Goal: Transaction & Acquisition: Purchase product/service

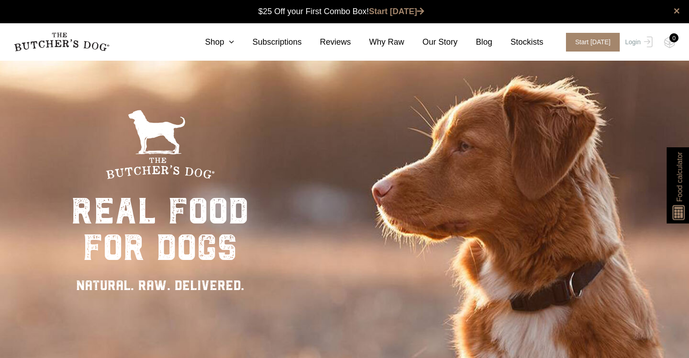
click at [234, 41] on icon at bounding box center [229, 42] width 10 height 8
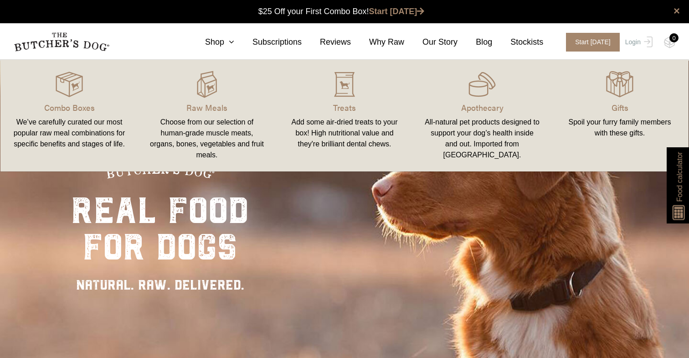
click at [207, 99] on link "Raw Meals Choose from our selection of human-grade muscle meats, organs, bones,…" at bounding box center [207, 115] width 138 height 93
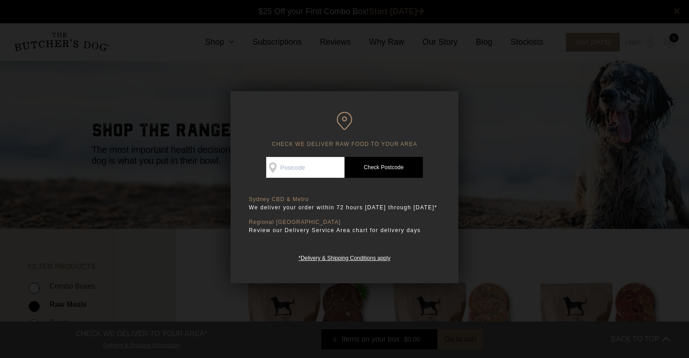
scroll to position [0, 0]
click at [501, 161] on div at bounding box center [344, 179] width 689 height 358
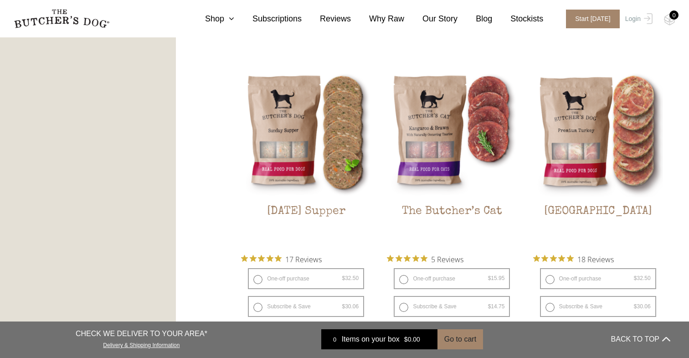
scroll to position [1073, 0]
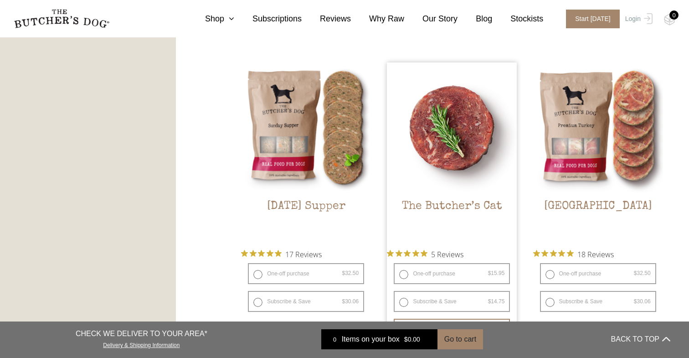
click at [461, 139] on img at bounding box center [452, 127] width 130 height 130
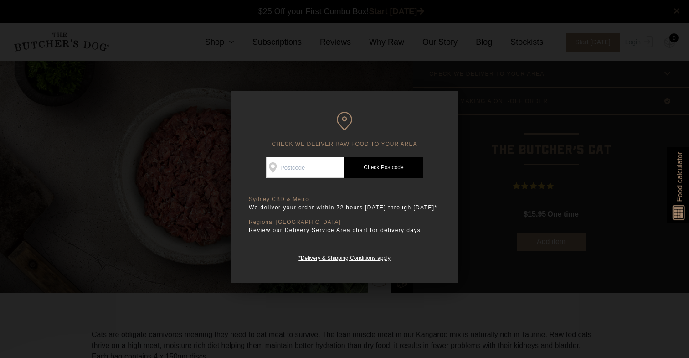
scroll to position [0, 0]
click at [532, 152] on div at bounding box center [344, 179] width 689 height 358
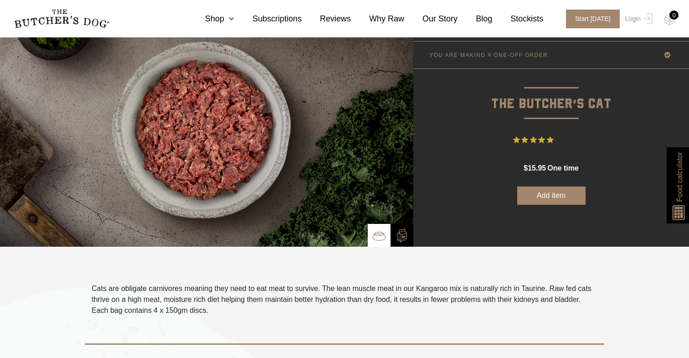
scroll to position [42, 0]
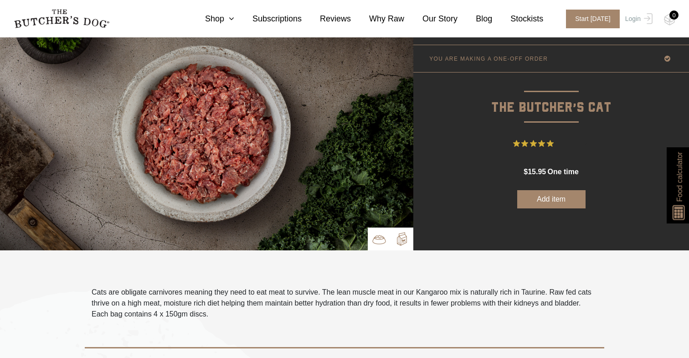
click at [402, 238] on img at bounding box center [402, 239] width 14 height 14
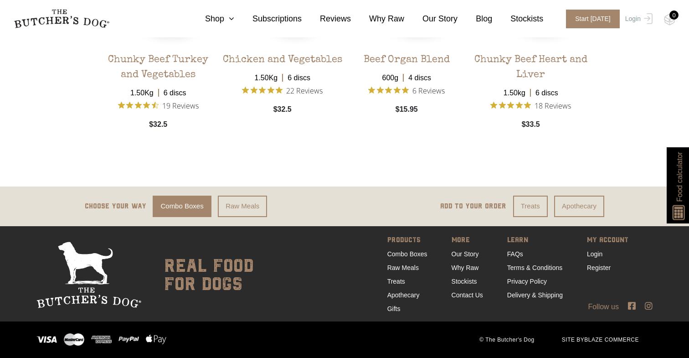
scroll to position [1588, 0]
click at [510, 256] on link "FAQs" at bounding box center [515, 253] width 16 height 7
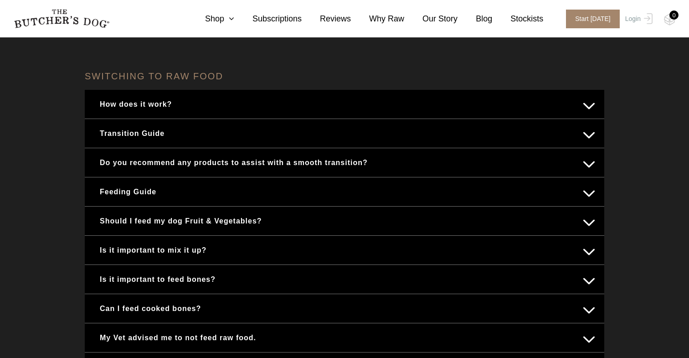
scroll to position [333, 0]
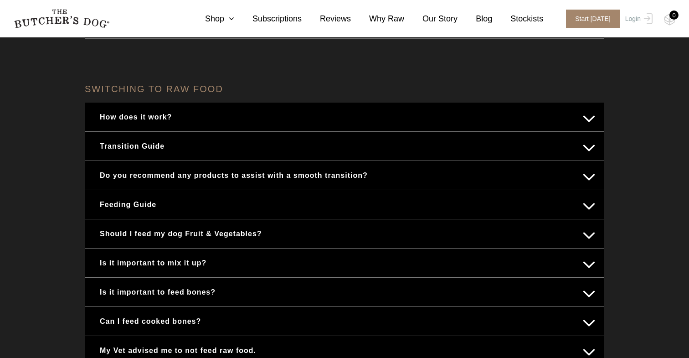
click at [357, 294] on button "Is it important to feed bones?" at bounding box center [344, 292] width 501 height 18
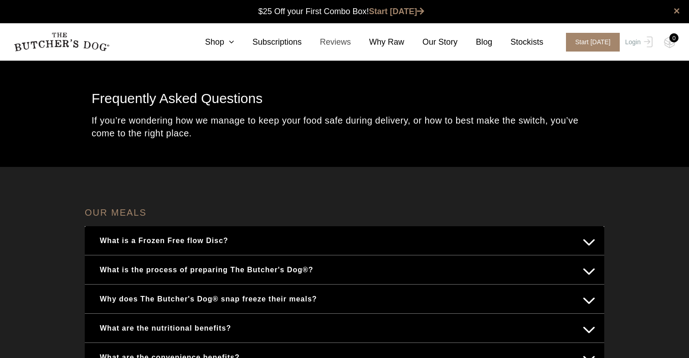
scroll to position [0, 0]
click at [232, 44] on icon at bounding box center [229, 42] width 10 height 8
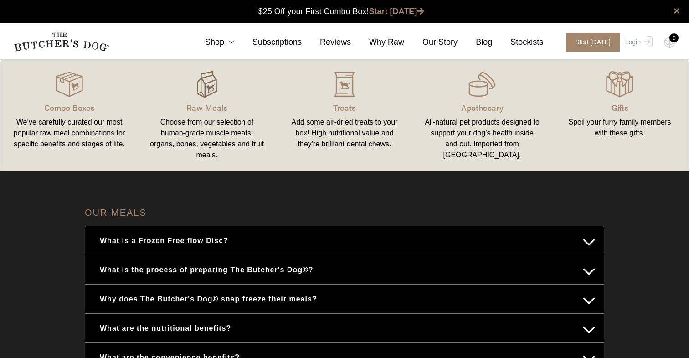
click at [214, 90] on img at bounding box center [206, 84] width 27 height 27
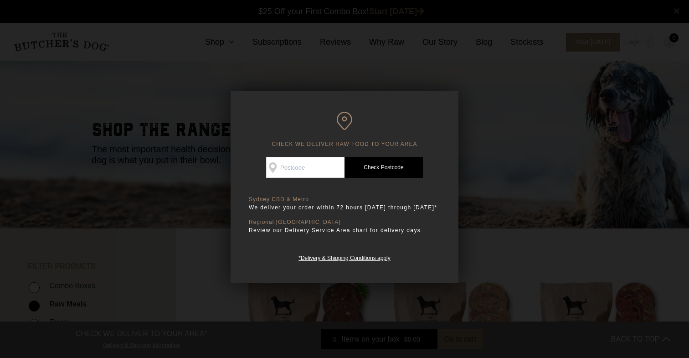
click at [443, 307] on div at bounding box center [344, 179] width 689 height 358
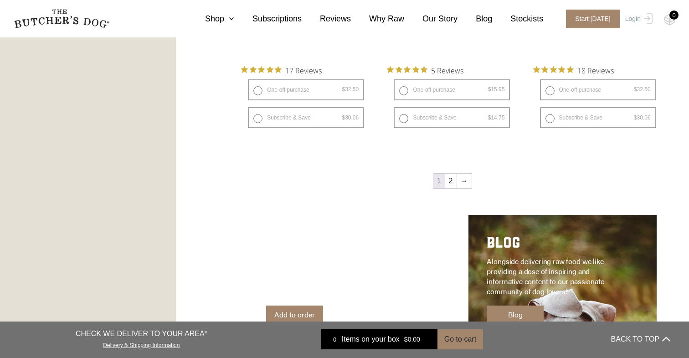
scroll to position [1278, 0]
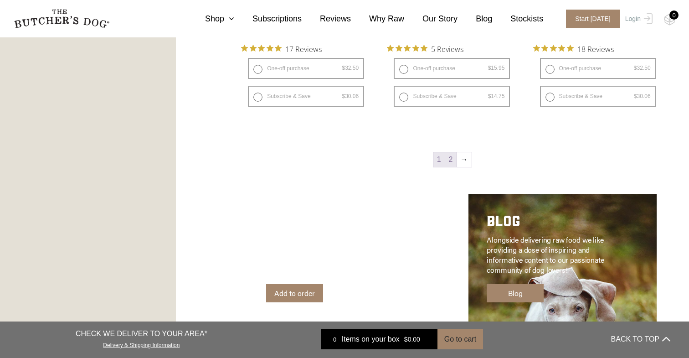
click at [454, 160] on link "2" at bounding box center [450, 159] width 11 height 15
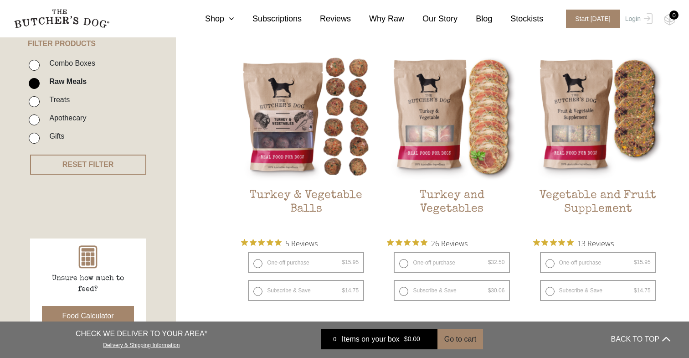
scroll to position [164, 0]
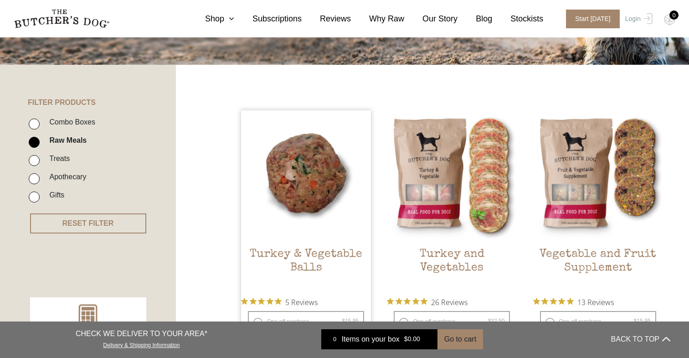
click at [322, 165] on img at bounding box center [306, 175] width 130 height 130
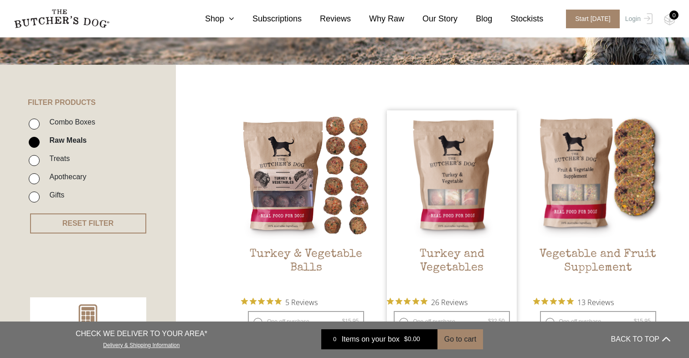
click at [451, 166] on img at bounding box center [452, 175] width 130 height 130
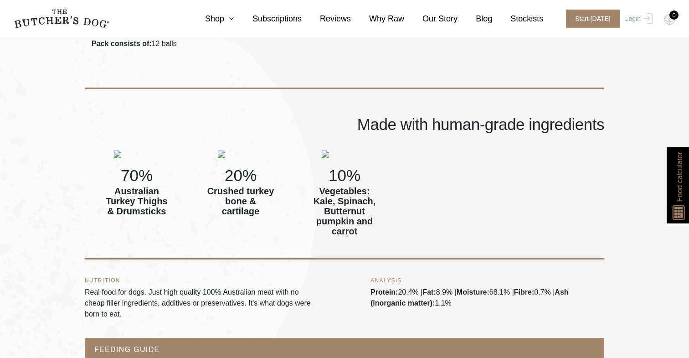
scroll to position [365, 0]
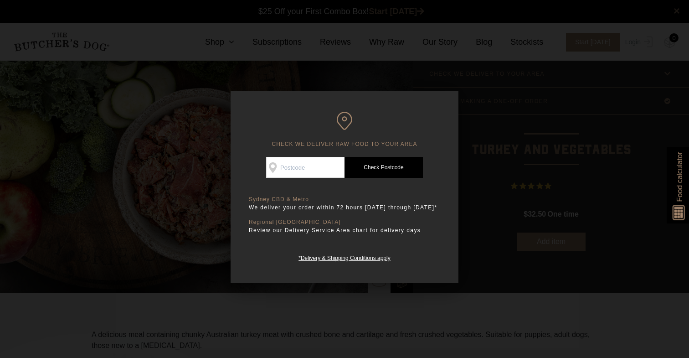
click at [499, 118] on div at bounding box center [344, 179] width 689 height 358
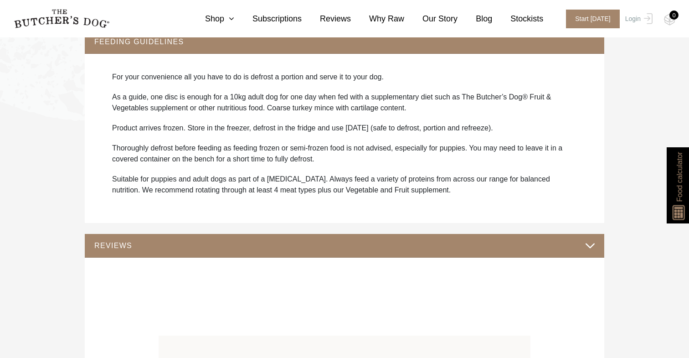
scroll to position [661, 0]
